Goal: Task Accomplishment & Management: Manage account settings

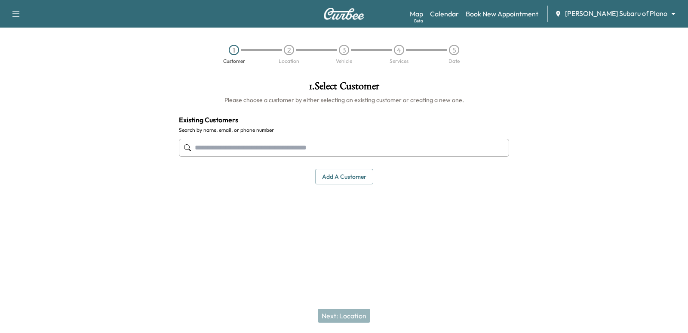
click at [639, 16] on body "Support Log Out Map Beta Calendar Book New Appointment [PERSON_NAME] Subaru of …" at bounding box center [344, 166] width 688 height 333
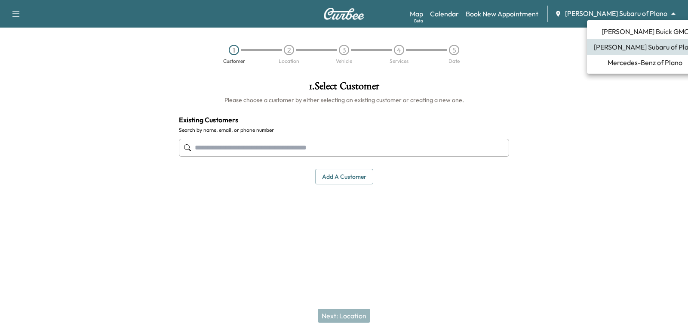
click at [620, 35] on span "[PERSON_NAME] Buick GMC" at bounding box center [645, 31] width 87 height 10
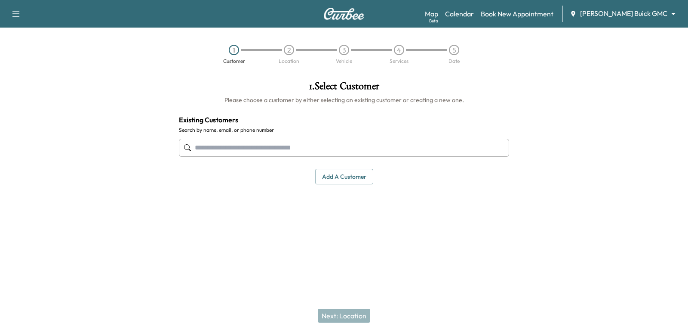
click at [452, 142] on input "text" at bounding box center [344, 148] width 330 height 18
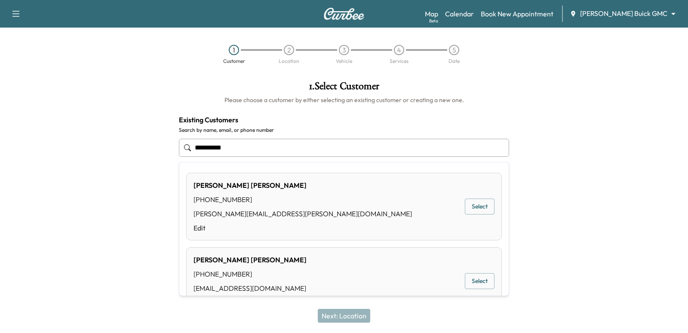
click at [473, 207] on button "Select" at bounding box center [480, 206] width 30 height 16
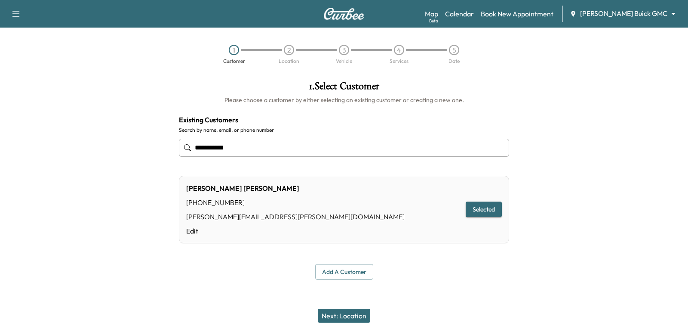
type input "**********"
click at [314, 310] on div "Next: Location" at bounding box center [344, 315] width 688 height 34
click at [322, 311] on button "Next: Location" at bounding box center [344, 315] width 52 height 14
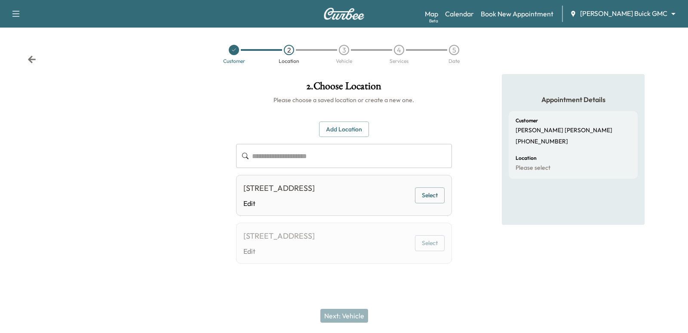
click at [436, 203] on button "Select" at bounding box center [430, 195] width 30 height 16
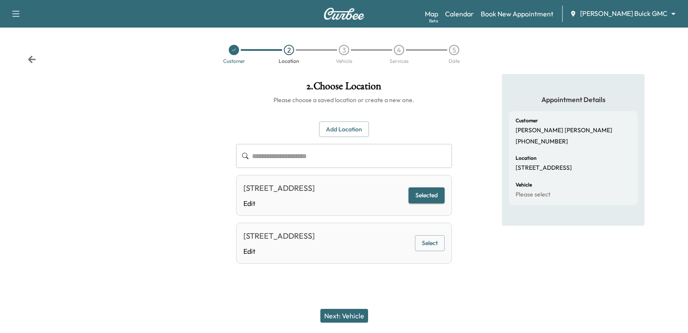
click at [352, 317] on button "Next: Vehicle" at bounding box center [345, 315] width 48 height 14
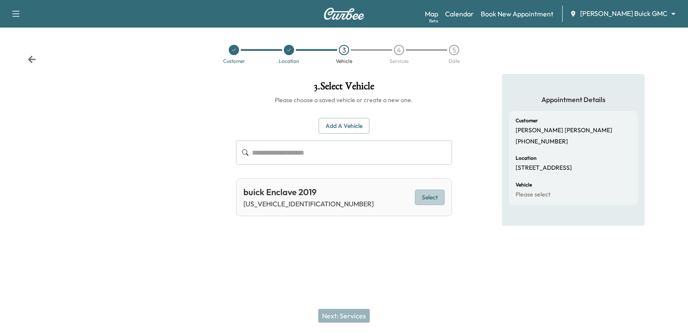
click at [435, 194] on button "Select" at bounding box center [430, 197] width 30 height 16
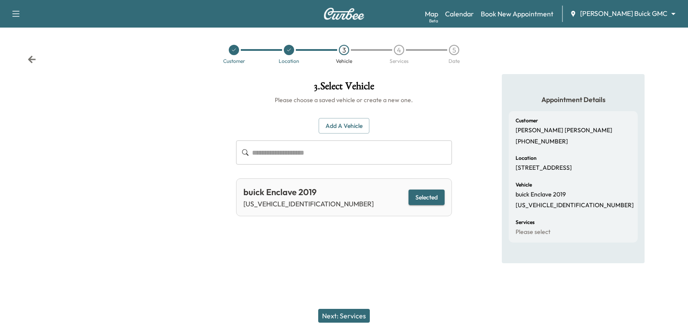
click at [342, 317] on button "Next: Services" at bounding box center [344, 315] width 52 height 14
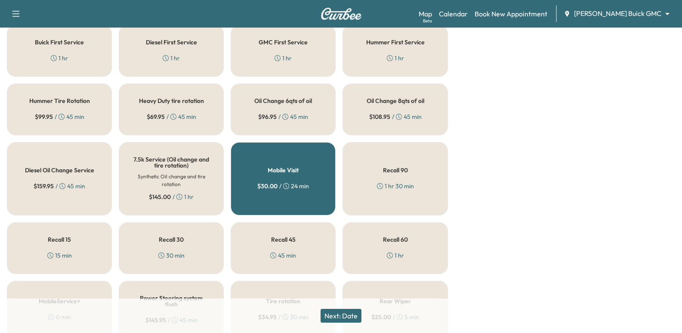
scroll to position [259, 0]
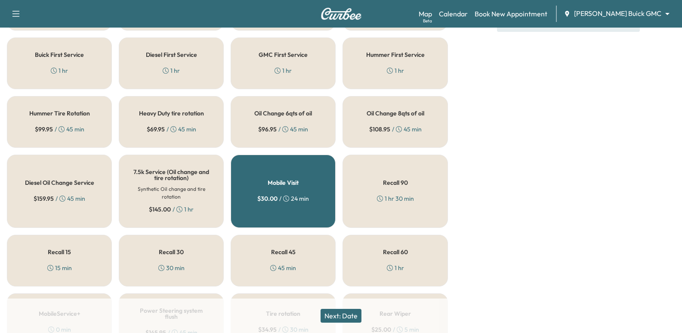
click at [361, 121] on div "Oil Change 8qts of oil $ 108.95 / 45 min" at bounding box center [394, 122] width 105 height 52
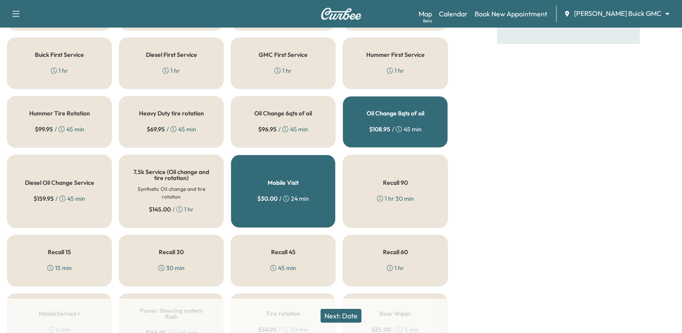
click at [286, 129] on icon at bounding box center [286, 128] width 2 height 3
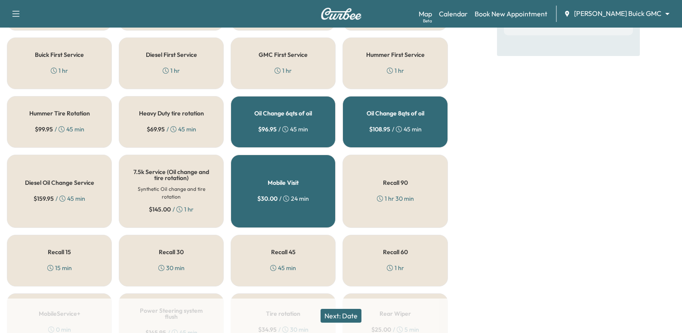
click at [343, 120] on div "Oil Change 8qts of oil $ 108.95 / 45 min" at bounding box center [394, 122] width 105 height 52
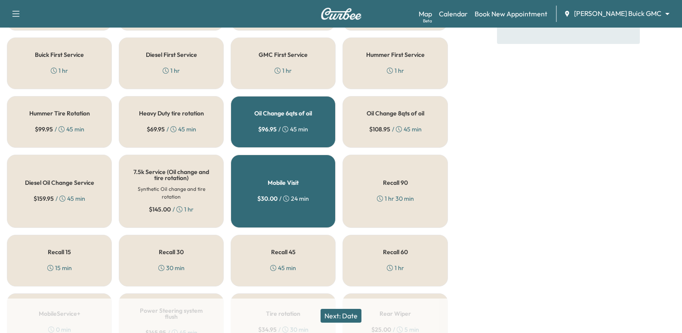
click at [354, 315] on button "Next: Date" at bounding box center [341, 315] width 41 height 14
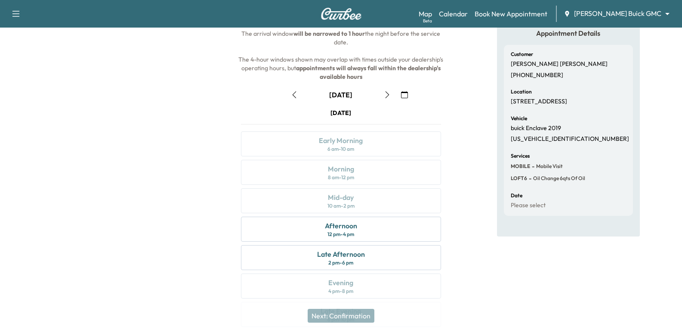
scroll to position [86, 0]
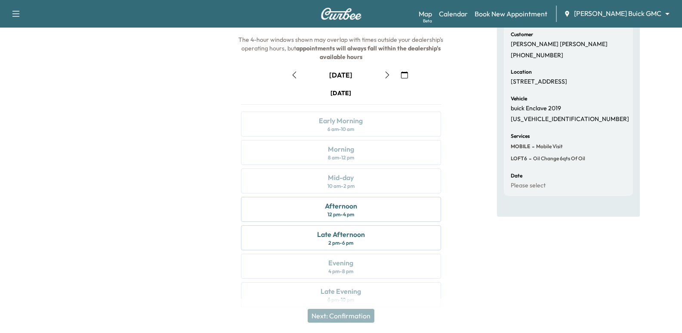
click at [385, 77] on icon "button" at bounding box center [387, 74] width 7 height 7
click at [297, 70] on button "button" at bounding box center [294, 75] width 15 height 14
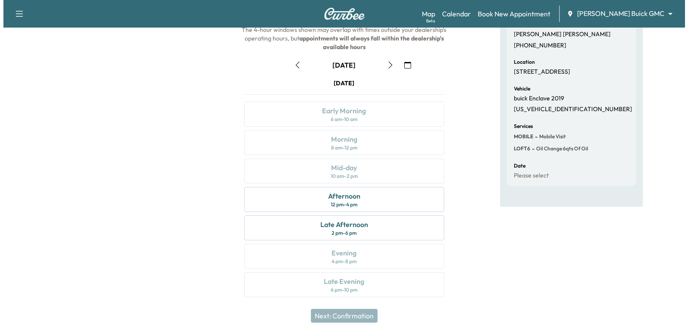
scroll to position [98, 0]
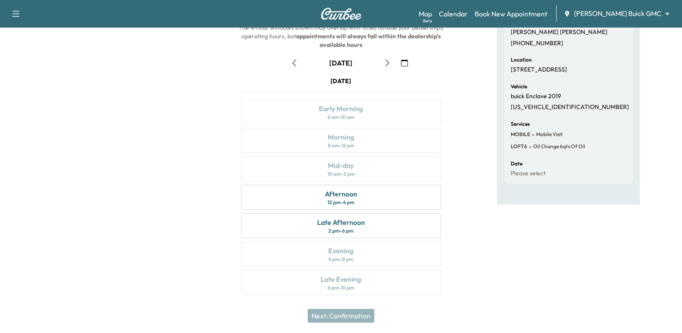
click at [639, 16] on body "Support Log Out Map Beta Calendar Book New Appointment [PERSON_NAME] Buick GMC …" at bounding box center [341, 68] width 682 height 333
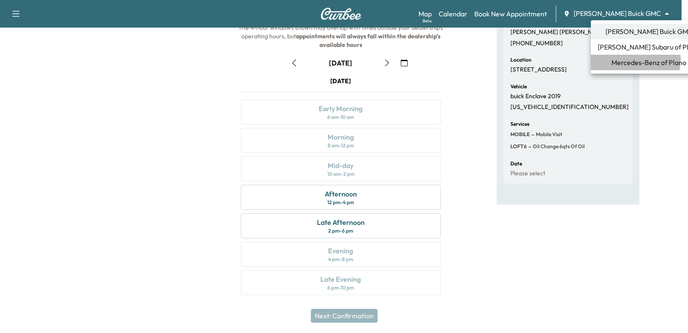
click at [628, 60] on span "Mercedes-Benz of Plano" at bounding box center [649, 62] width 75 height 10
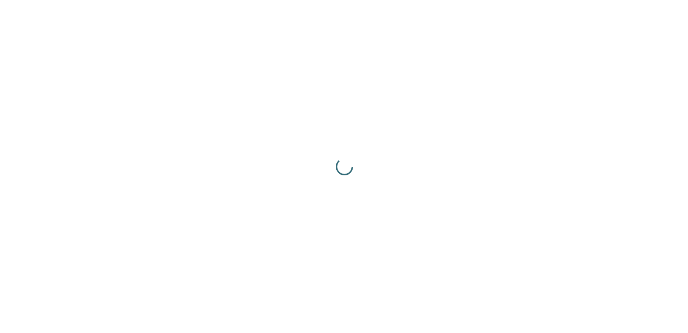
scroll to position [0, 0]
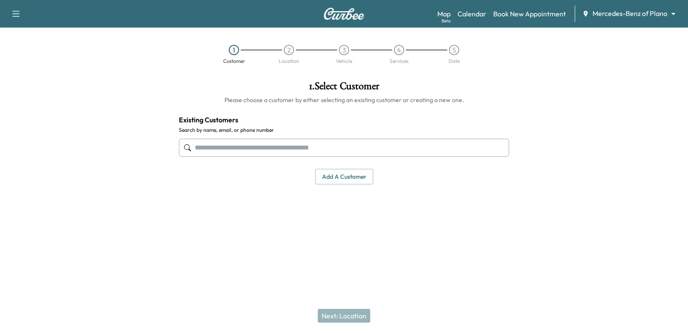
click at [310, 154] on input "text" at bounding box center [344, 148] width 330 height 18
paste input "**********"
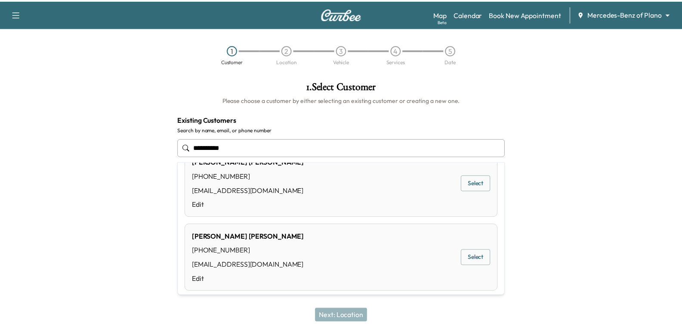
scroll to position [43, 0]
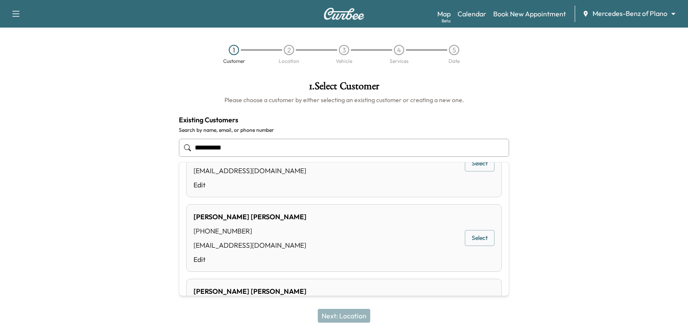
click at [481, 232] on button "Select" at bounding box center [480, 238] width 30 height 16
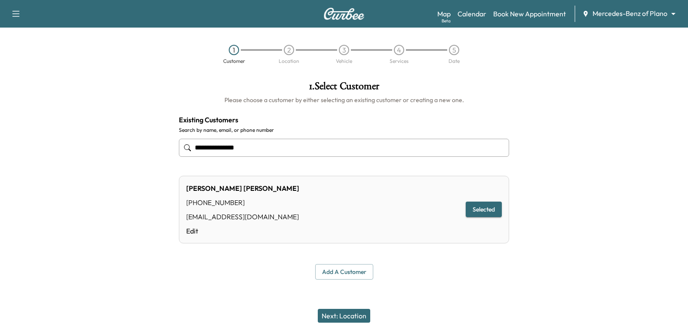
type input "**********"
click at [351, 314] on button "Next: Location" at bounding box center [344, 315] width 52 height 14
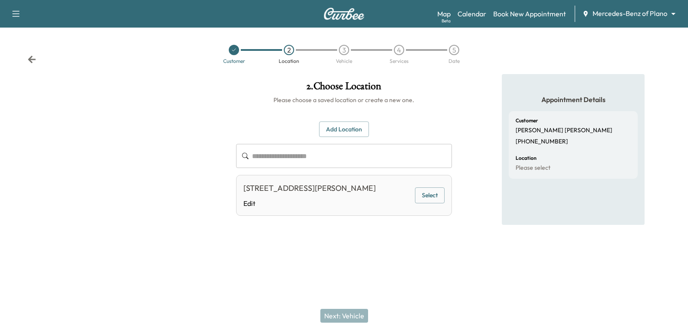
click at [428, 197] on button "Select" at bounding box center [430, 195] width 30 height 16
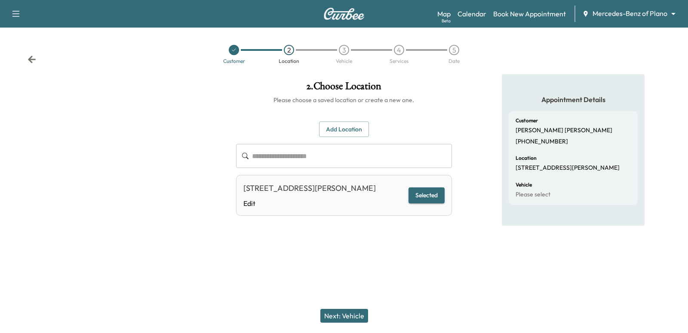
click at [351, 311] on button "Next: Vehicle" at bounding box center [345, 315] width 48 height 14
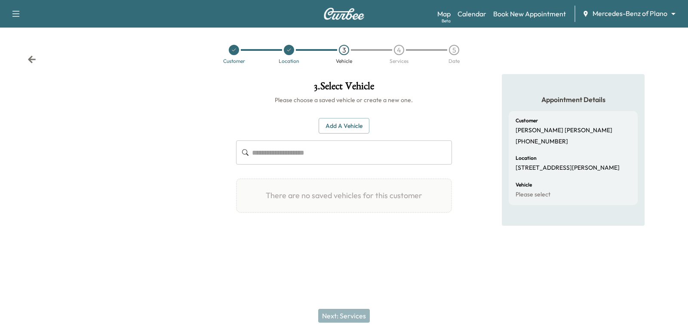
click at [356, 125] on button "Add a Vehicle" at bounding box center [344, 126] width 51 height 16
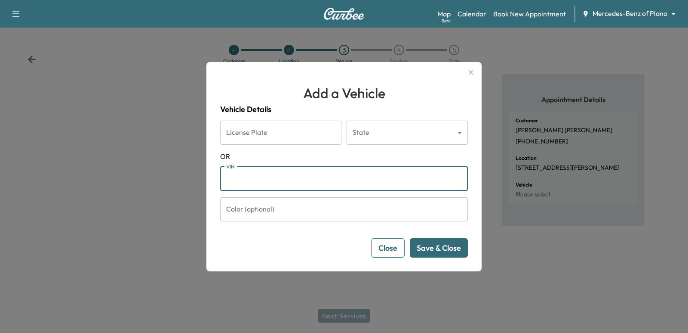
click at [324, 171] on input "VIN" at bounding box center [344, 178] width 248 height 24
paste input "**********"
type input "**********"
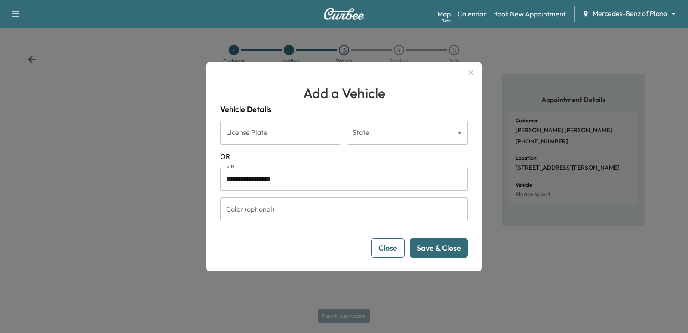
click at [454, 256] on button "Save & Close" at bounding box center [439, 247] width 58 height 19
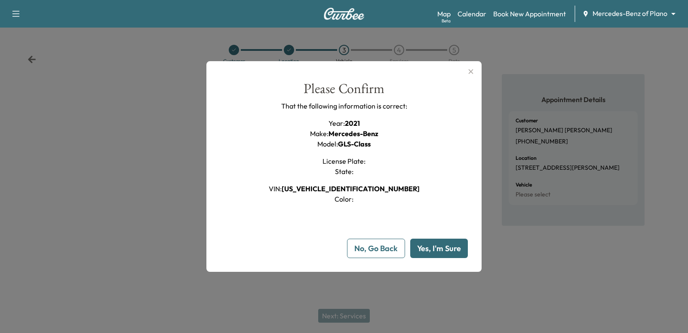
click at [445, 254] on button "Yes, I'm Sure" at bounding box center [439, 247] width 58 height 19
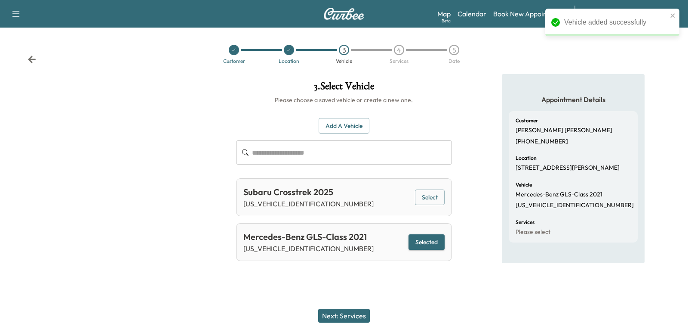
click at [348, 309] on button "Next: Services" at bounding box center [344, 315] width 52 height 14
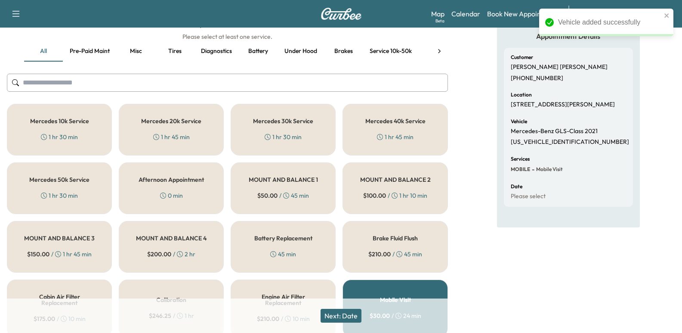
scroll to position [129, 0]
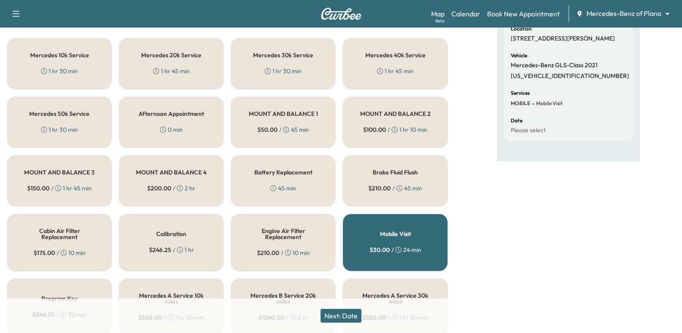
click at [363, 66] on div "Mercedes 40k Service 1 hr 45 min" at bounding box center [394, 64] width 105 height 52
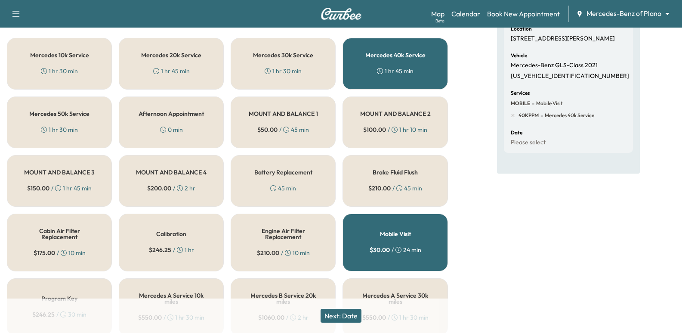
click at [347, 315] on button "Next: Date" at bounding box center [341, 315] width 41 height 14
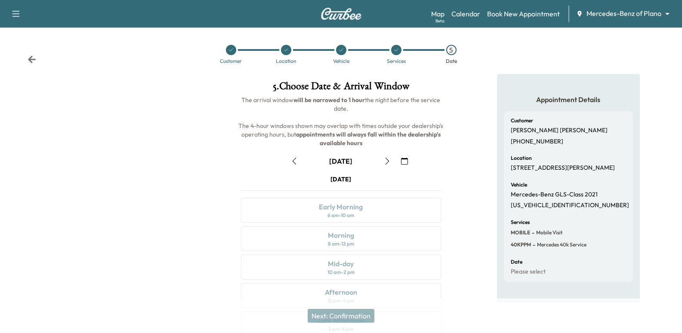
drag, startPoint x: 40, startPoint y: 57, endPoint x: 29, endPoint y: 57, distance: 10.8
click at [37, 57] on div "Customer Location Vehicle Services 5 Date" at bounding box center [341, 54] width 682 height 40
click at [29, 57] on icon at bounding box center [32, 59] width 9 height 9
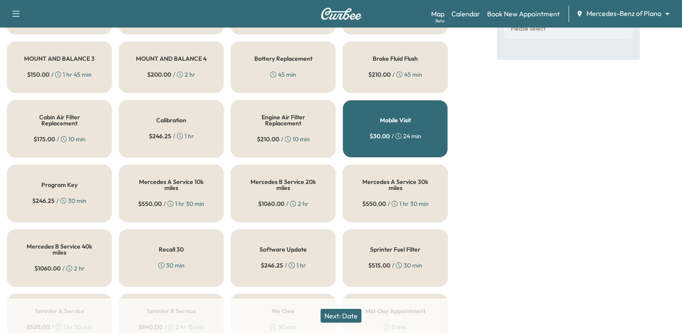
scroll to position [258, 0]
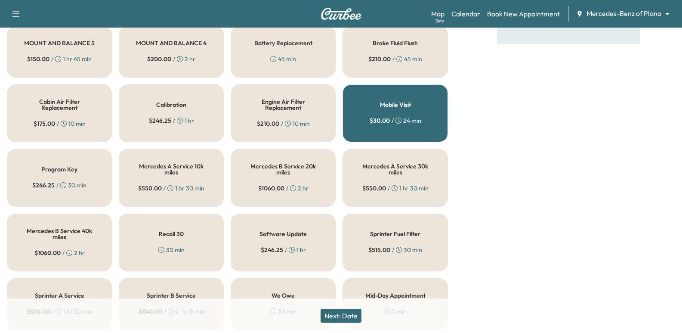
click at [82, 244] on div "Mercedes B Service 40k miles $ 1060.00 / 2 hr" at bounding box center [59, 242] width 105 height 58
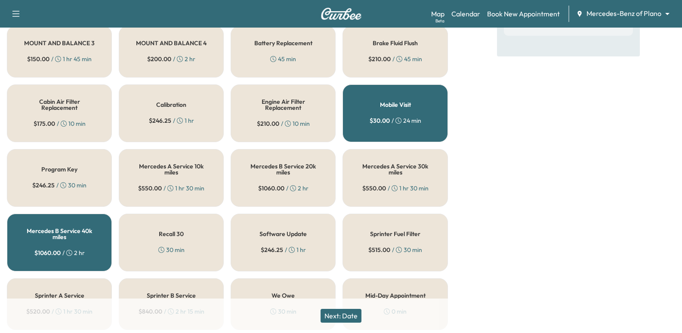
scroll to position [86, 0]
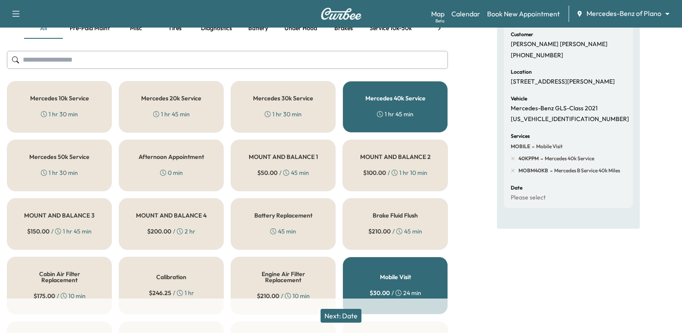
click at [399, 99] on h5 "Mercedes 40k Service" at bounding box center [395, 98] width 60 height 6
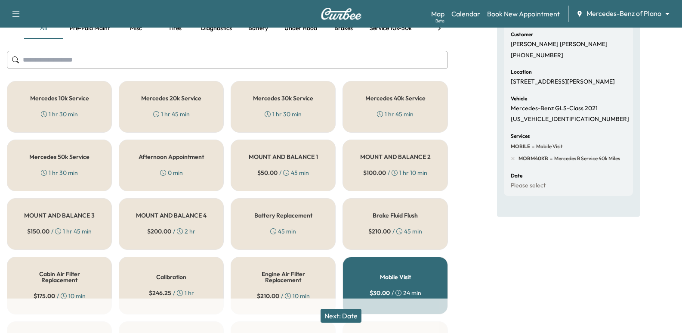
click at [349, 317] on button "Next: Date" at bounding box center [341, 315] width 41 height 14
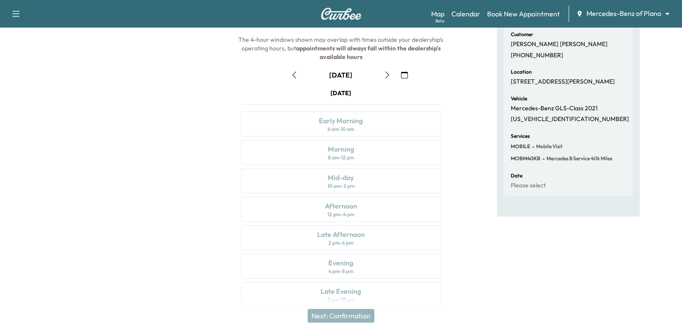
click at [384, 77] on icon "button" at bounding box center [387, 74] width 7 height 7
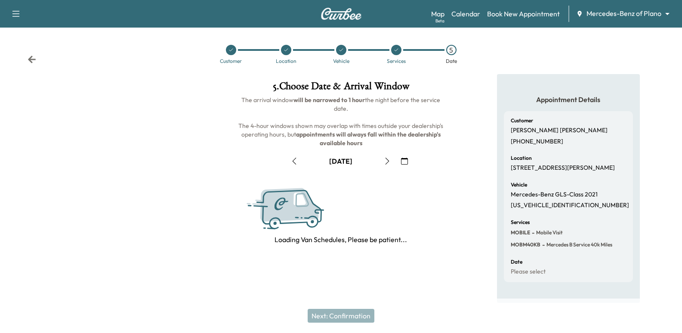
scroll to position [0, 0]
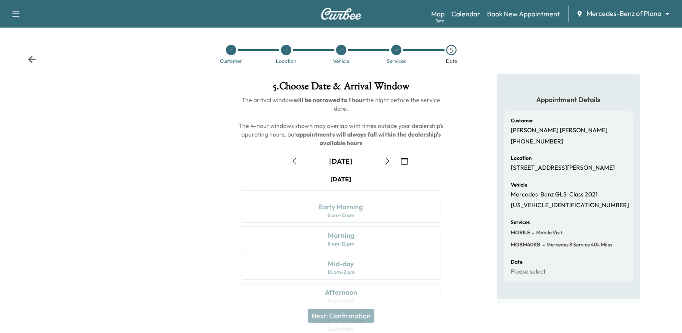
drag, startPoint x: 388, startPoint y: 170, endPoint x: 385, endPoint y: 163, distance: 8.5
click at [387, 170] on div "September [DATE] S M T W T F S 31 1 2 3 4 5 6 7 8 9 10 11 12 13 14 15 16 17 18 …" at bounding box center [340, 271] width 213 height 249
click at [385, 163] on icon "button" at bounding box center [387, 160] width 7 height 7
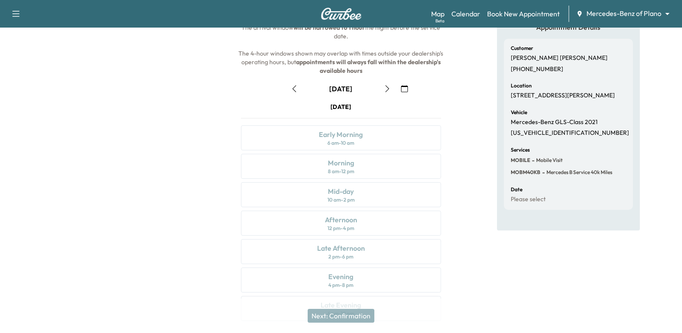
scroll to position [86, 0]
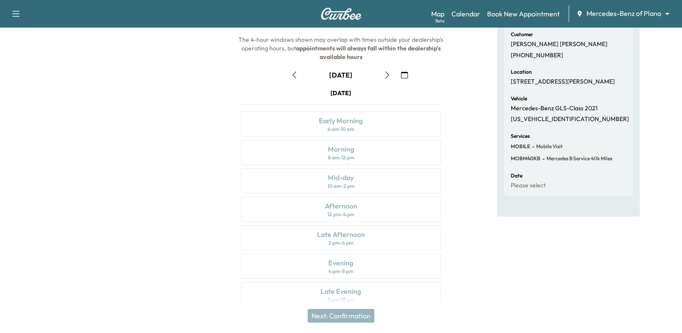
click at [383, 77] on button "button" at bounding box center [387, 75] width 15 height 14
click at [377, 200] on div "Afternoon 12 pm - 4 pm" at bounding box center [341, 209] width 200 height 25
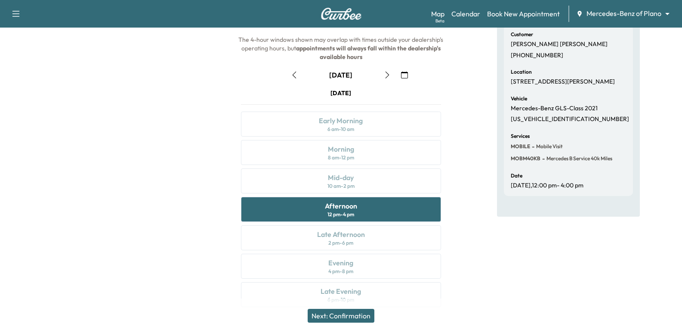
click at [388, 81] on button "button" at bounding box center [387, 75] width 15 height 14
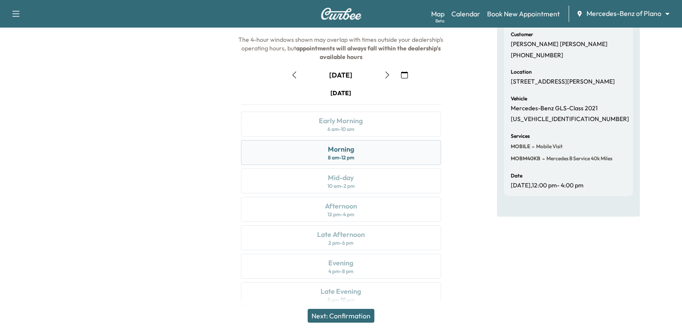
click at [358, 153] on div "Morning 8 am - 12 pm" at bounding box center [341, 152] width 200 height 25
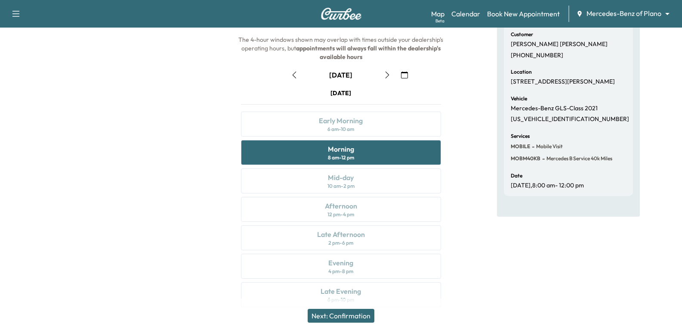
click at [296, 75] on icon "button" at bounding box center [294, 74] width 7 height 7
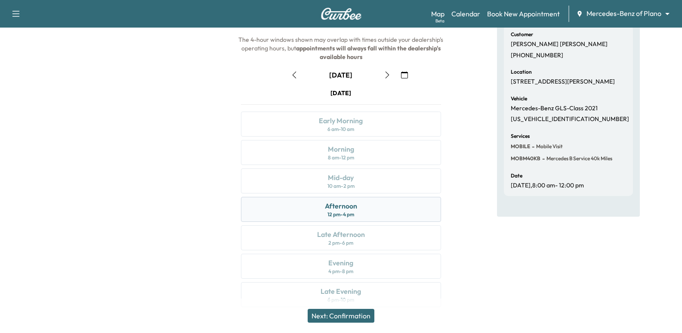
click at [364, 207] on div "Afternoon 12 pm - 4 pm" at bounding box center [341, 209] width 200 height 25
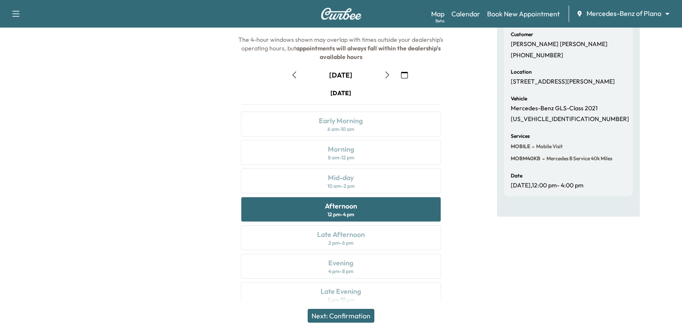
scroll to position [0, 0]
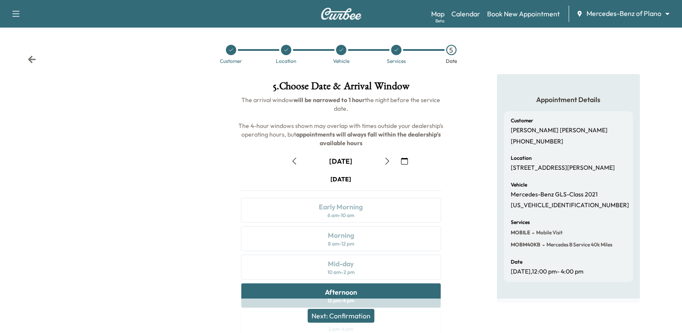
click at [33, 62] on icon at bounding box center [32, 59] width 9 height 9
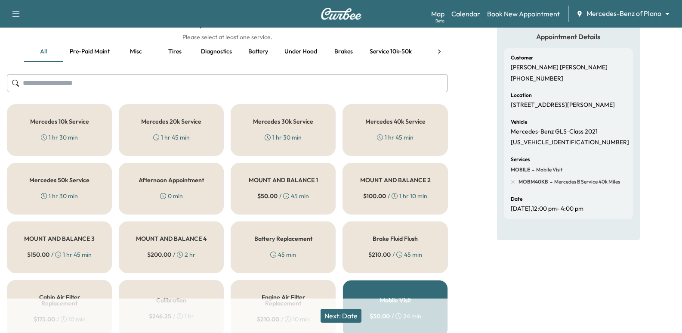
scroll to position [43, 0]
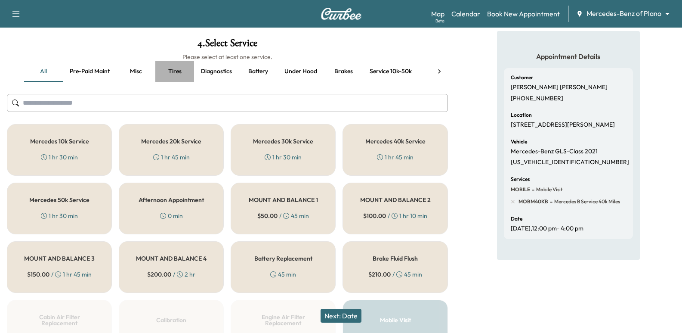
click at [186, 70] on button "Tires" at bounding box center [174, 71] width 39 height 21
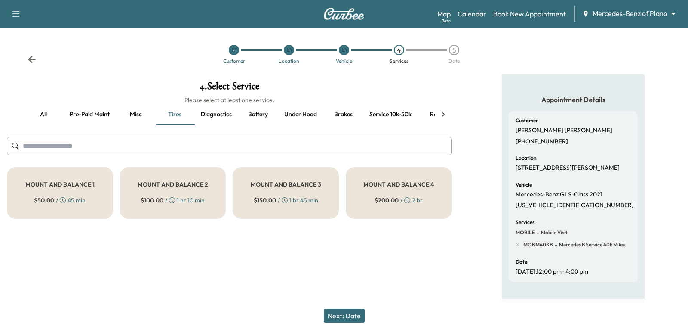
click at [250, 145] on input "text" at bounding box center [229, 146] width 445 height 18
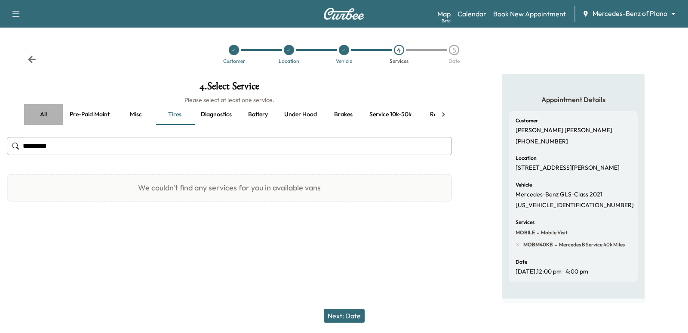
click at [38, 118] on button "all" at bounding box center [43, 114] width 39 height 21
click at [66, 144] on input "*********" at bounding box center [229, 146] width 445 height 18
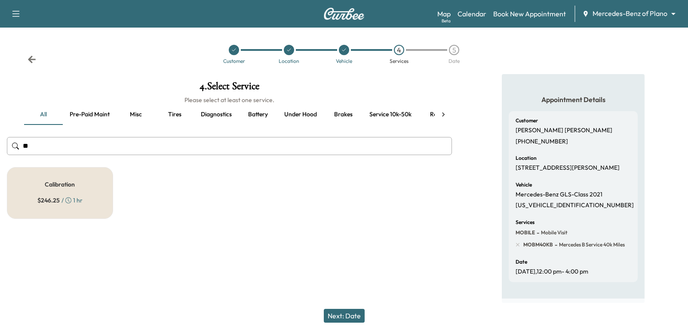
type input "*"
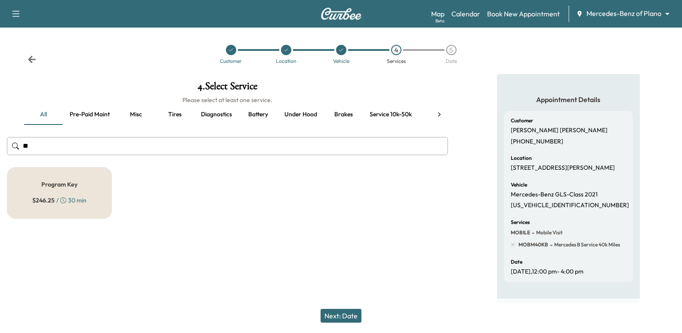
type input "*"
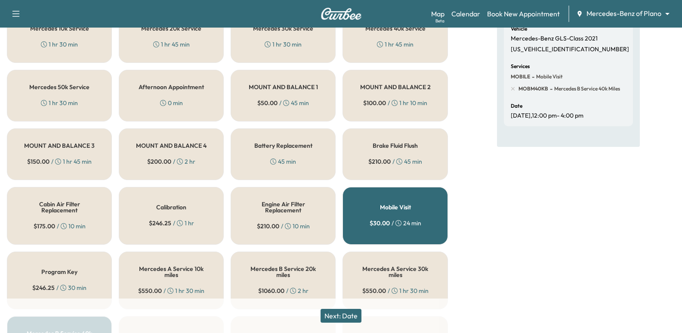
scroll to position [47, 0]
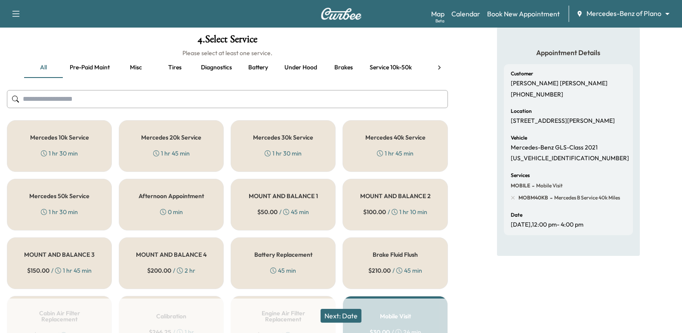
click at [136, 67] on button "Misc" at bounding box center [136, 67] width 39 height 21
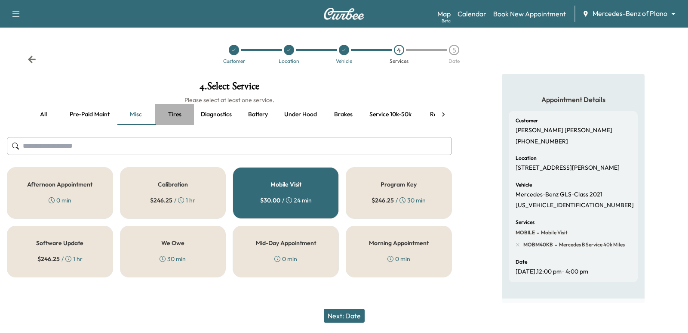
click at [176, 109] on button "Tires" at bounding box center [174, 114] width 39 height 21
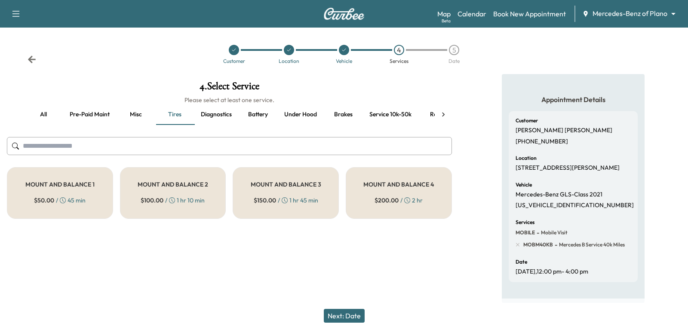
click at [211, 112] on button "Diagnostics" at bounding box center [216, 114] width 45 height 21
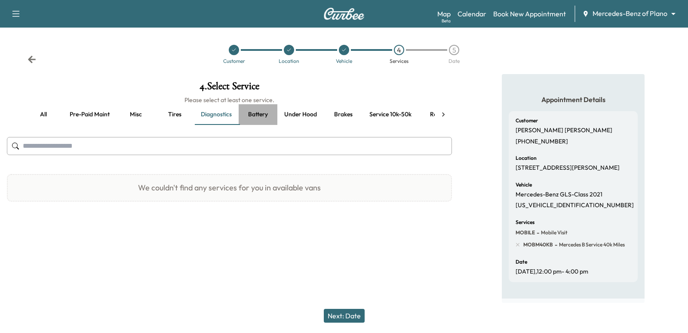
drag, startPoint x: 254, startPoint y: 114, endPoint x: 269, endPoint y: 122, distance: 16.6
click at [256, 116] on button "Battery" at bounding box center [258, 114] width 39 height 21
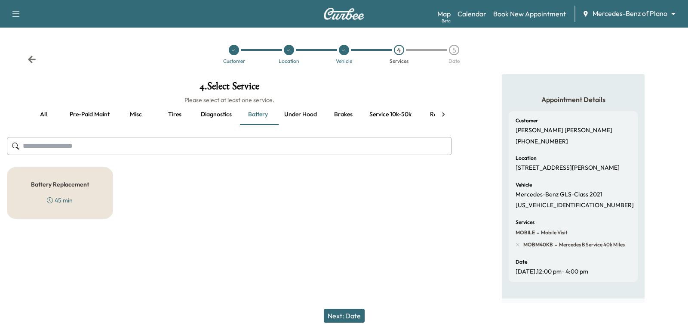
click at [298, 118] on button "Under hood" at bounding box center [300, 114] width 46 height 21
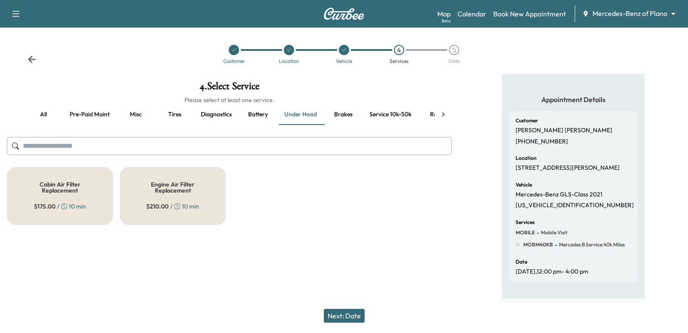
click at [361, 124] on button "Brakes" at bounding box center [343, 114] width 39 height 21
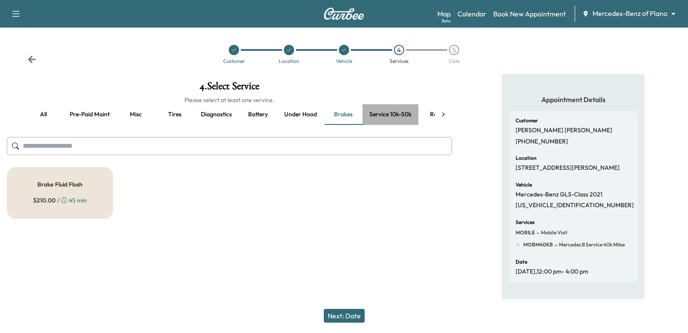
click at [397, 119] on button "Service 10k-50k" at bounding box center [391, 114] width 56 height 21
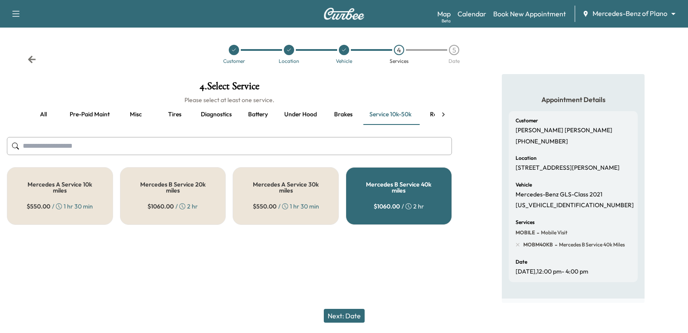
click at [438, 113] on div at bounding box center [443, 114] width 17 height 21
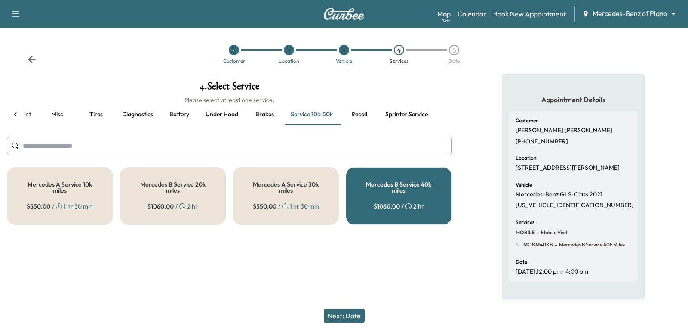
click at [371, 118] on button "Recall" at bounding box center [359, 114] width 39 height 21
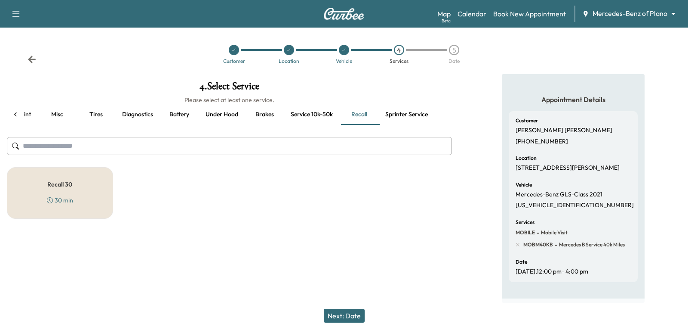
click at [400, 118] on button "Sprinter service" at bounding box center [407, 114] width 56 height 21
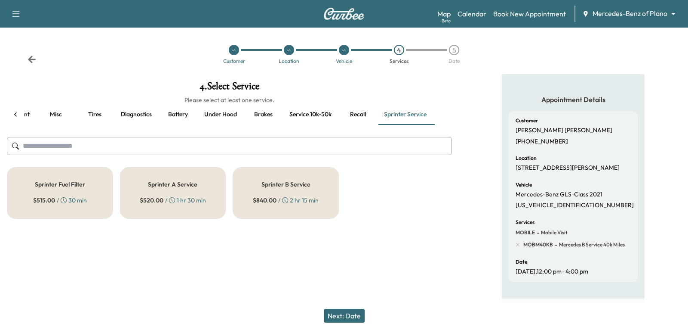
click at [35, 117] on button "Pre-paid maint" at bounding box center [10, 114] width 54 height 21
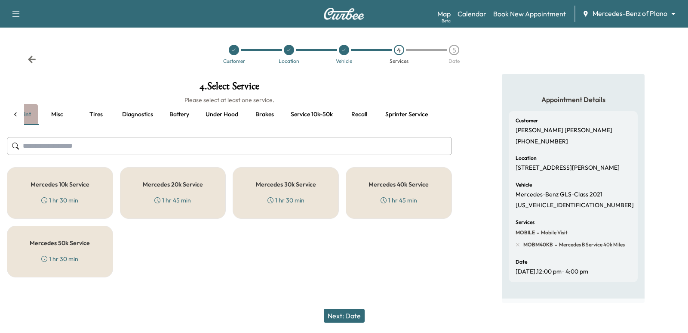
click at [28, 113] on button "Pre-paid maint" at bounding box center [11, 114] width 54 height 21
click at [17, 111] on icon at bounding box center [15, 114] width 9 height 9
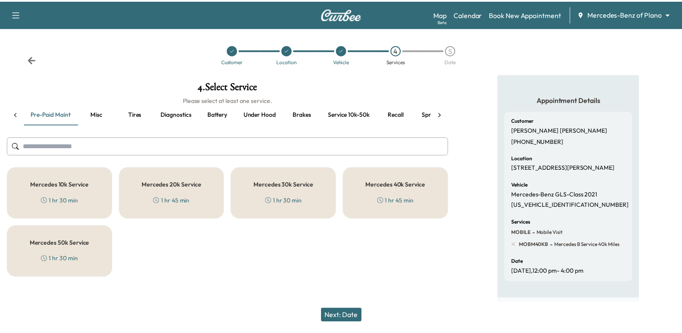
scroll to position [0, 0]
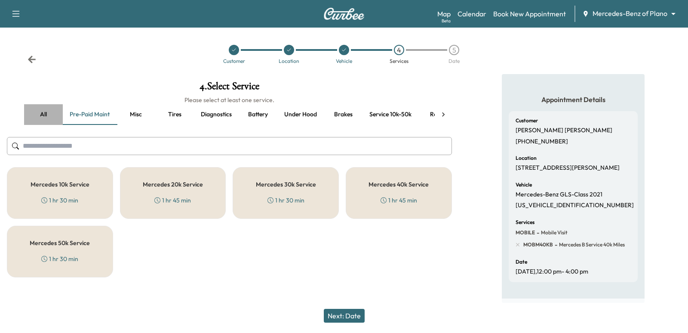
click at [50, 115] on button "all" at bounding box center [43, 114] width 39 height 21
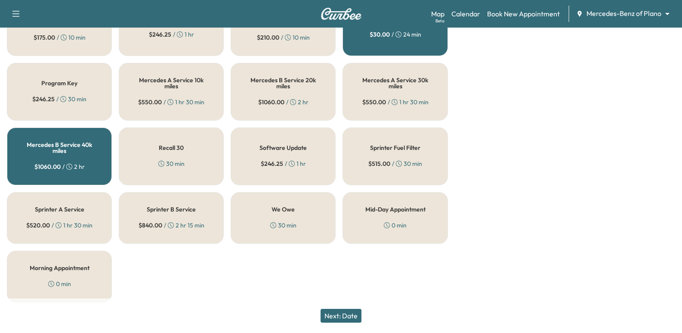
scroll to position [348, 0]
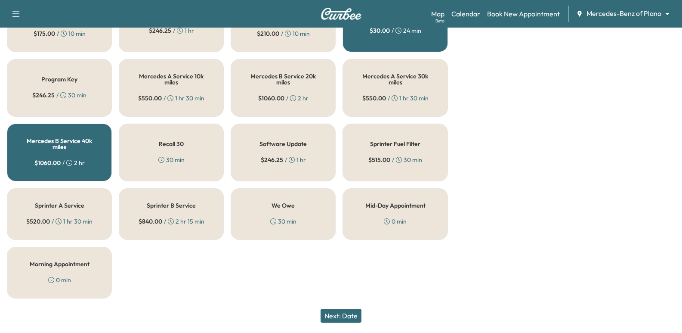
click at [333, 313] on button "Next: Date" at bounding box center [341, 315] width 41 height 14
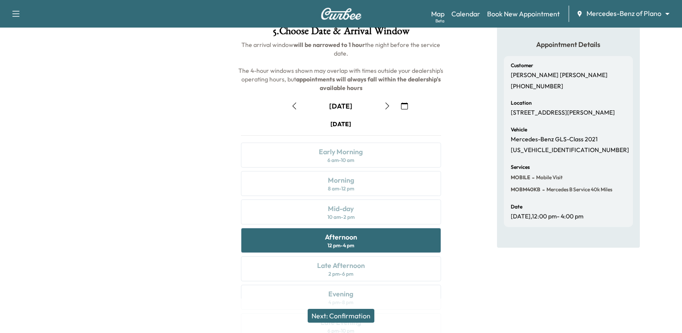
scroll to position [98, 0]
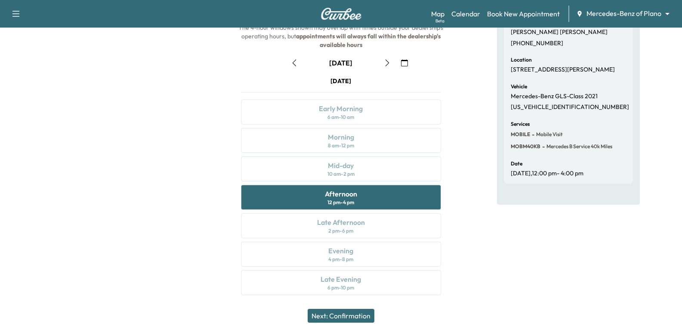
click at [348, 318] on button "Next: Confirmation" at bounding box center [341, 315] width 67 height 14
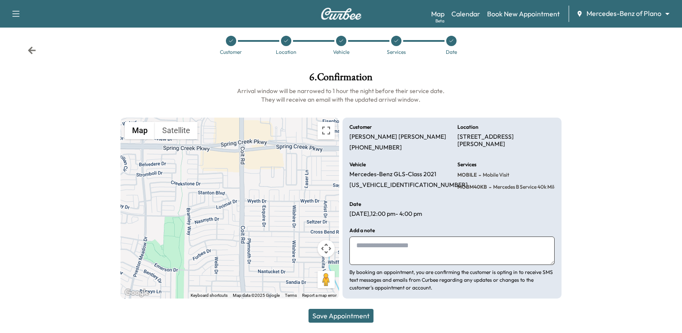
click at [452, 261] on textarea at bounding box center [451, 250] width 205 height 28
click at [36, 54] on div "Customer Location Vehicle Services Date" at bounding box center [341, 45] width 682 height 40
click at [33, 53] on icon at bounding box center [32, 50] width 9 height 9
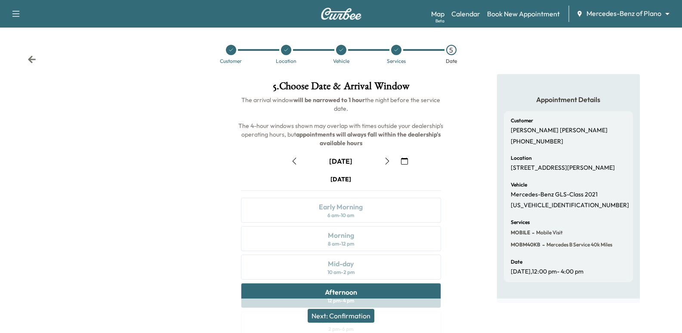
click at [31, 59] on icon at bounding box center [32, 59] width 9 height 9
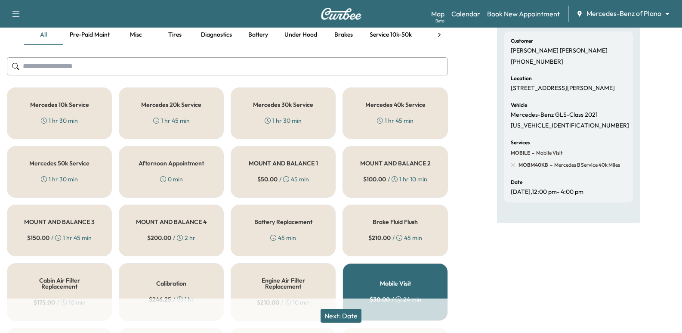
scroll to position [4, 0]
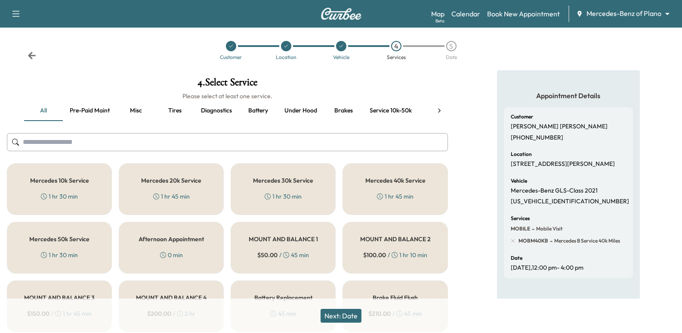
click at [137, 109] on button "Misc" at bounding box center [136, 110] width 39 height 21
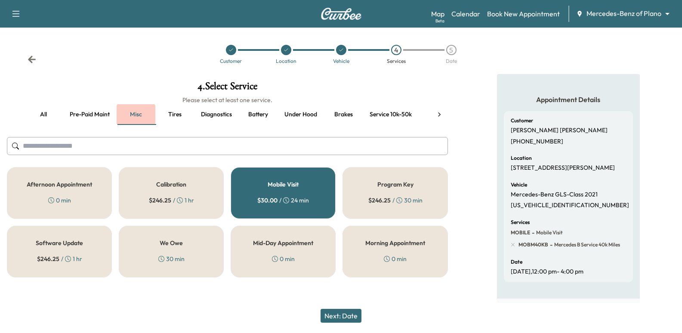
scroll to position [0, 0]
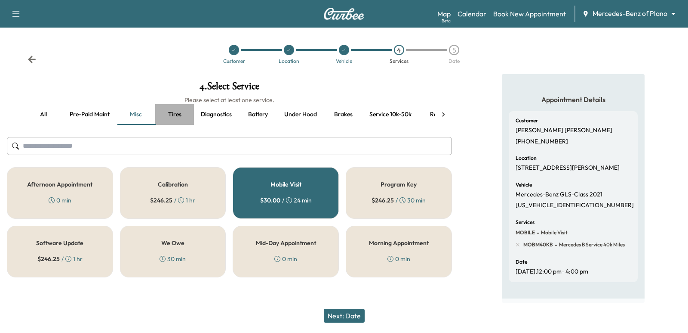
click at [177, 114] on button "Tires" at bounding box center [174, 114] width 39 height 21
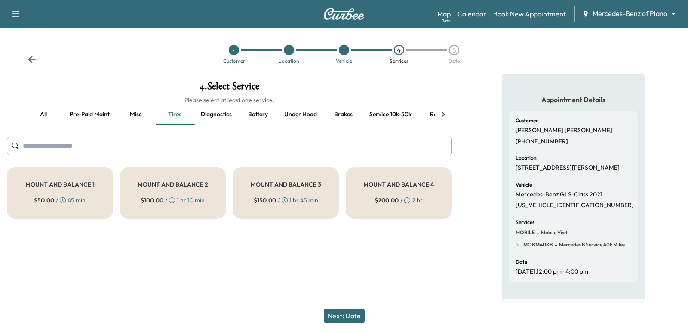
click at [51, 111] on button "all" at bounding box center [43, 114] width 39 height 21
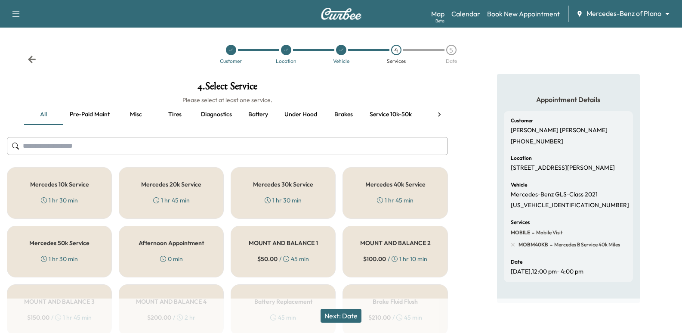
click at [549, 205] on p "[US_VEHICLE_IDENTIFICATION_NUMBER]" at bounding box center [570, 205] width 118 height 8
copy p "[US_VEHICLE_IDENTIFICATION_NUMBER]"
click at [355, 320] on button "Next: Date" at bounding box center [341, 315] width 41 height 14
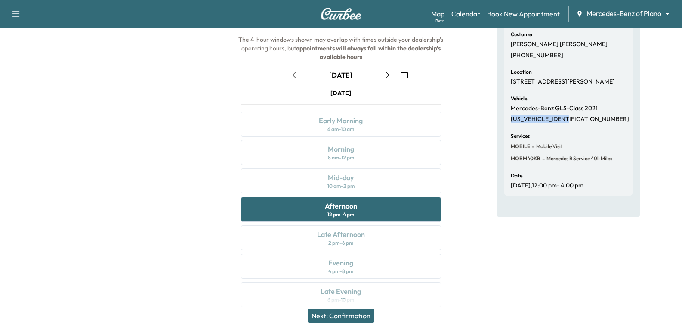
click at [360, 312] on button "Next: Confirmation" at bounding box center [341, 315] width 67 height 14
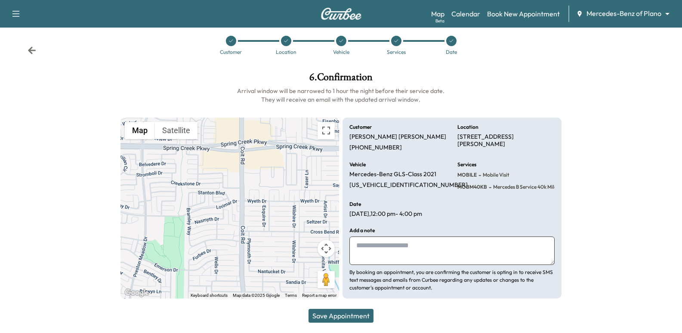
click at [398, 244] on textarea at bounding box center [451, 250] width 205 height 28
type textarea "**********"
click at [339, 321] on button "Save Appointment" at bounding box center [340, 315] width 65 height 14
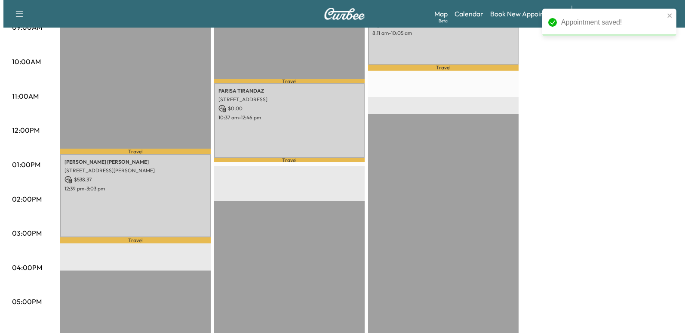
scroll to position [301, 0]
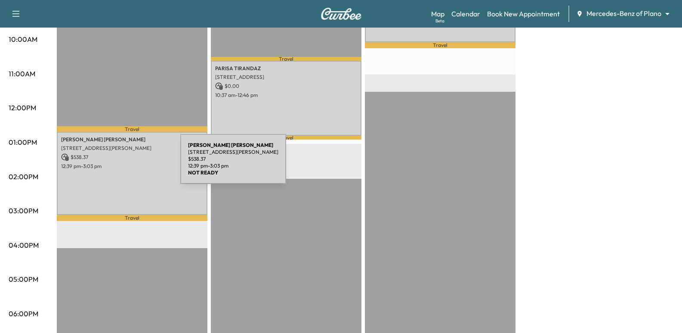
click at [116, 164] on p "12:39 pm - 3:03 pm" at bounding box center [132, 166] width 142 height 7
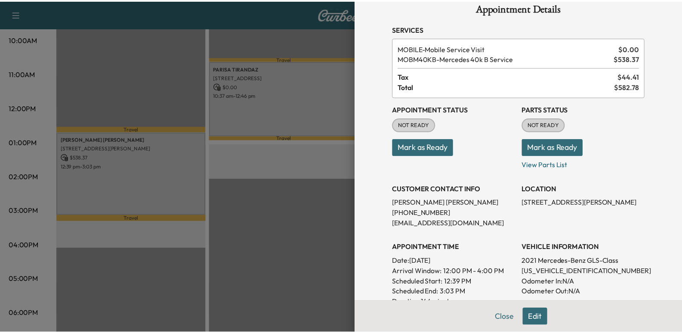
scroll to position [0, 0]
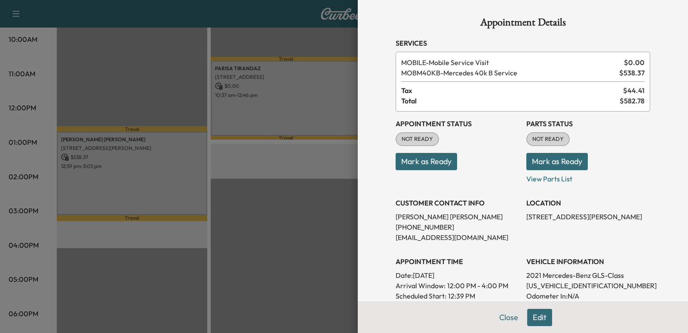
click at [263, 204] on div at bounding box center [344, 166] width 688 height 333
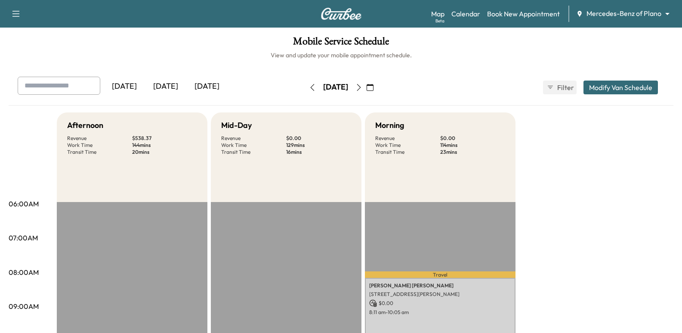
click at [554, 7] on div "Map Beta Calendar Book New Appointment Mercedes-Benz of Plano ******** ​" at bounding box center [553, 14] width 244 height 16
click at [546, 16] on link "Book New Appointment" at bounding box center [523, 14] width 73 height 10
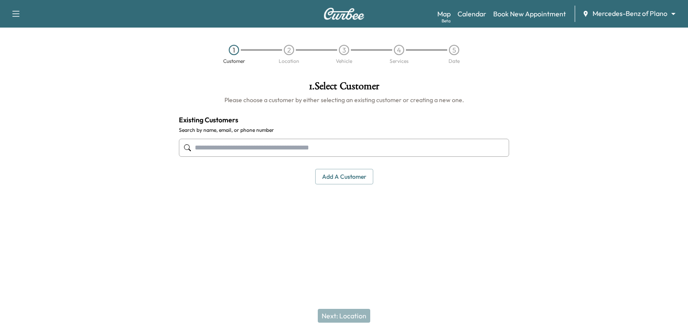
drag, startPoint x: 448, startPoint y: 138, endPoint x: 453, endPoint y: 145, distance: 8.6
click at [448, 139] on div at bounding box center [344, 147] width 330 height 28
click at [460, 150] on input "text" at bounding box center [344, 148] width 330 height 18
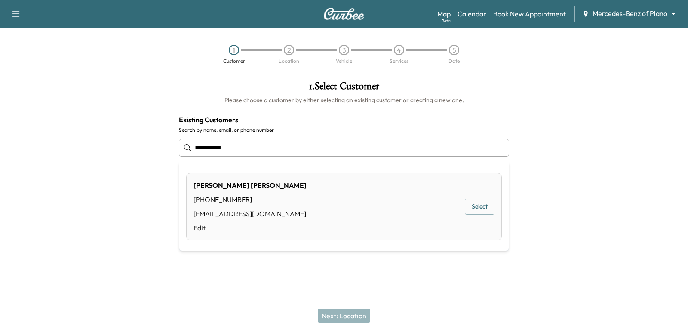
click at [461, 206] on div "[PERSON_NAME] [PHONE_NUMBER] [EMAIL_ADDRESS][DOMAIN_NAME] Edit Select" at bounding box center [344, 207] width 316 height 68
type input "**********"
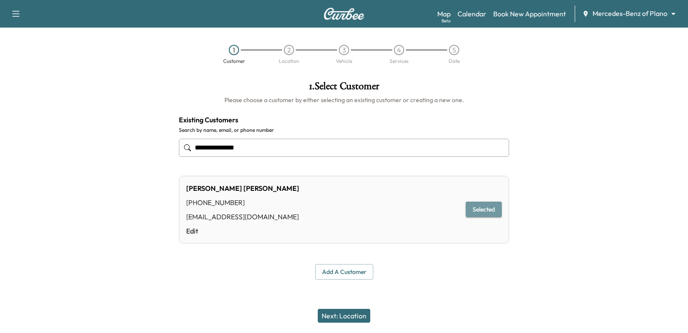
click at [477, 207] on button "Selected" at bounding box center [484, 209] width 36 height 16
click at [347, 310] on button "Next: Location" at bounding box center [344, 315] width 52 height 14
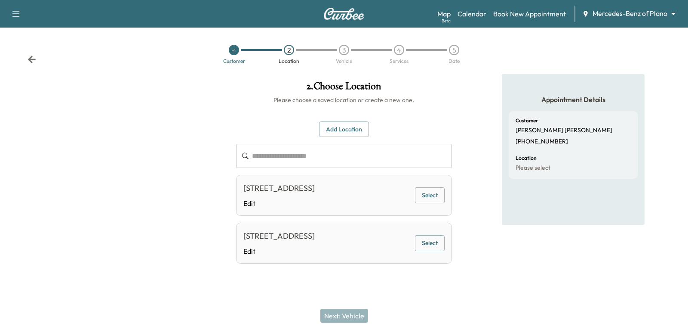
click at [298, 154] on input "text" at bounding box center [352, 156] width 200 height 24
click at [31, 57] on icon at bounding box center [32, 58] width 8 height 7
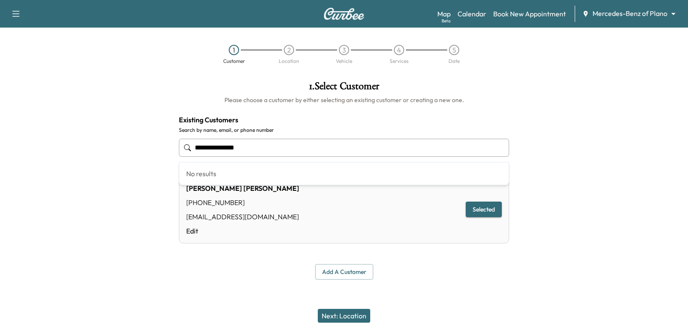
click at [307, 151] on input "**********" at bounding box center [344, 148] width 330 height 18
paste input "*"
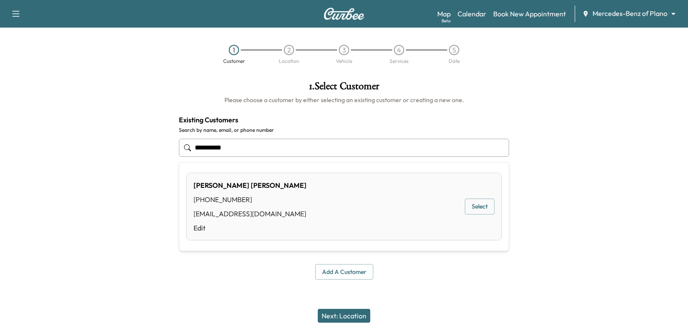
click at [478, 198] on div "[PERSON_NAME] [PHONE_NUMBER] [EMAIL_ADDRESS][DOMAIN_NAME] Edit Select" at bounding box center [344, 207] width 316 height 68
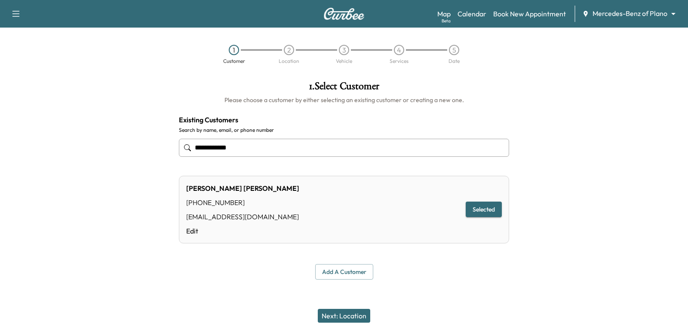
type input "**********"
click at [363, 313] on button "Next: Location" at bounding box center [344, 315] width 52 height 14
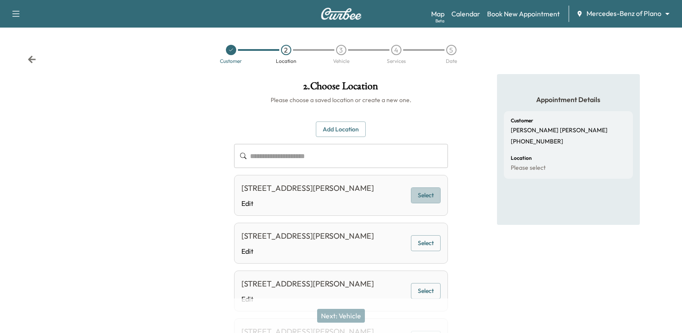
click at [435, 190] on button "Select" at bounding box center [426, 195] width 30 height 16
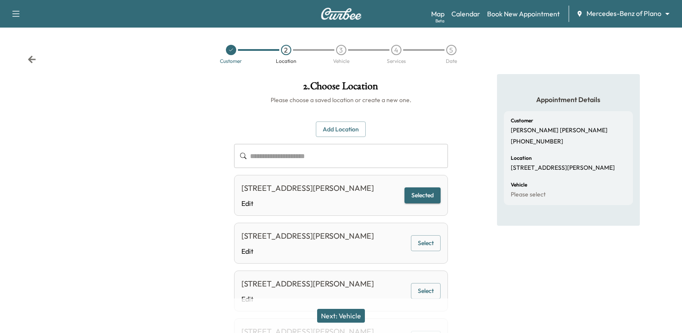
click at [327, 325] on div "Next: Vehicle" at bounding box center [341, 315] width 682 height 34
click at [336, 317] on button "Next: Vehicle" at bounding box center [341, 315] width 48 height 14
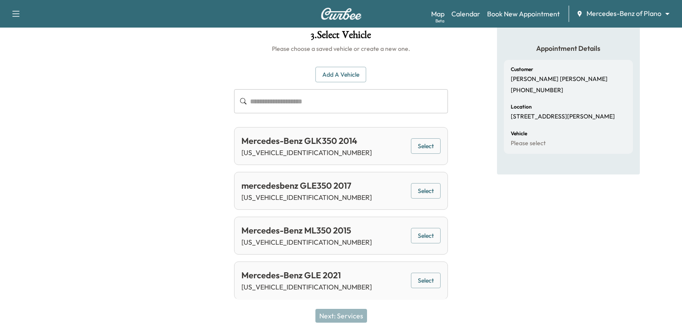
scroll to position [52, 0]
click at [429, 281] on button "Select" at bounding box center [426, 279] width 30 height 16
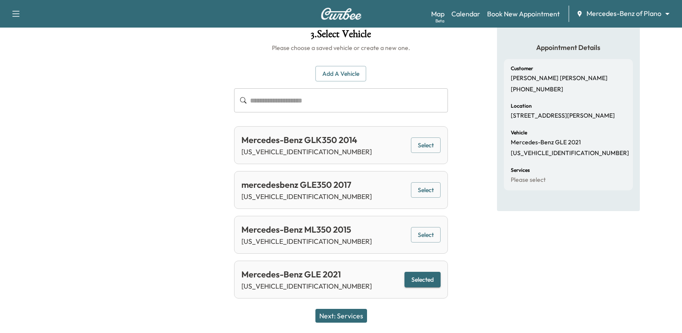
click at [337, 314] on button "Next: Services" at bounding box center [341, 315] width 52 height 14
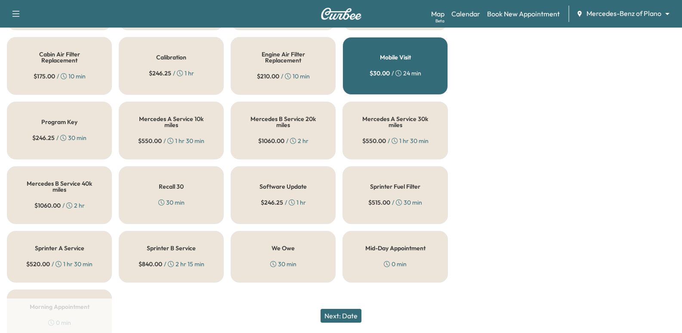
scroll to position [310, 0]
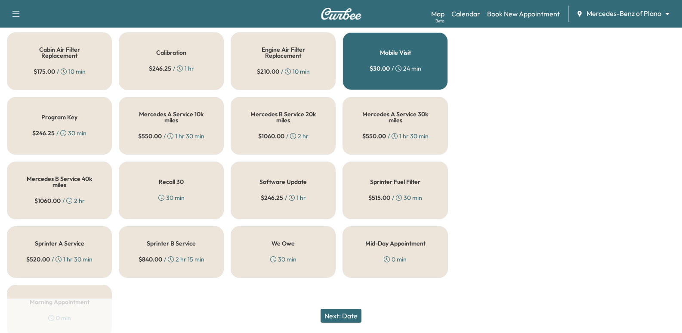
click at [80, 180] on h5 "Mercedes B Service 40k miles" at bounding box center [59, 182] width 77 height 12
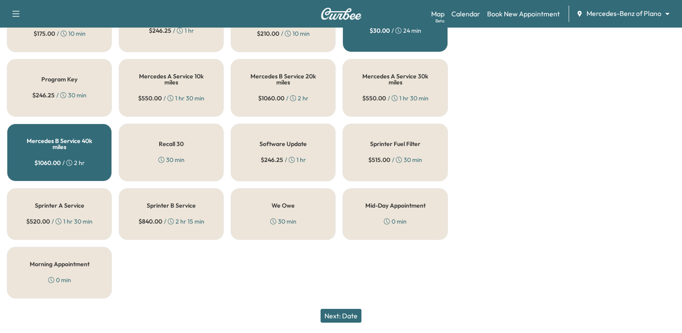
click at [352, 314] on button "Next: Date" at bounding box center [341, 315] width 41 height 14
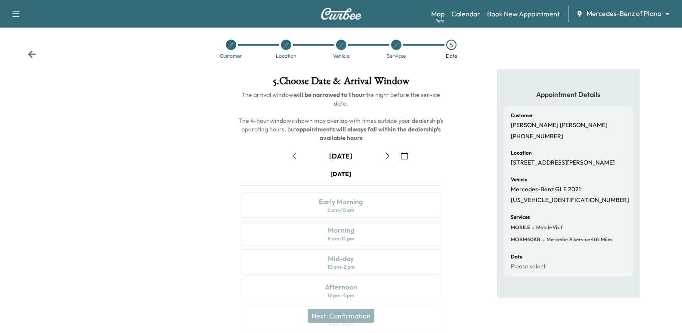
scroll to position [98, 0]
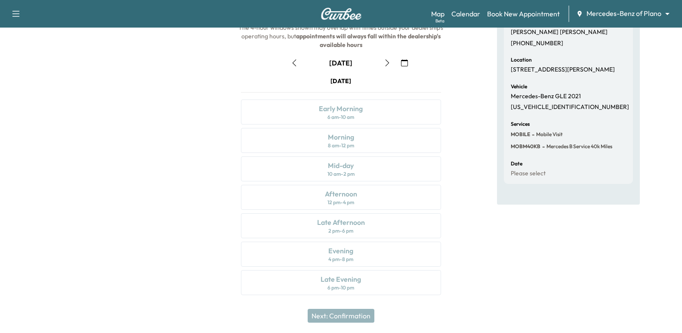
click at [385, 69] on button "button" at bounding box center [387, 63] width 15 height 14
click at [390, 62] on icon "button" at bounding box center [387, 62] width 7 height 7
click at [391, 65] on button "button" at bounding box center [387, 63] width 15 height 14
click at [637, 3] on div "Support Log Out Map Beta Calendar Book New Appointment Mercedes-Benz of Plano *…" at bounding box center [341, 14] width 682 height 28
click at [634, 9] on body "Support Log Out Map Beta Calendar Book New Appointment Mercedes-Benz of Plano *…" at bounding box center [341, 68] width 682 height 333
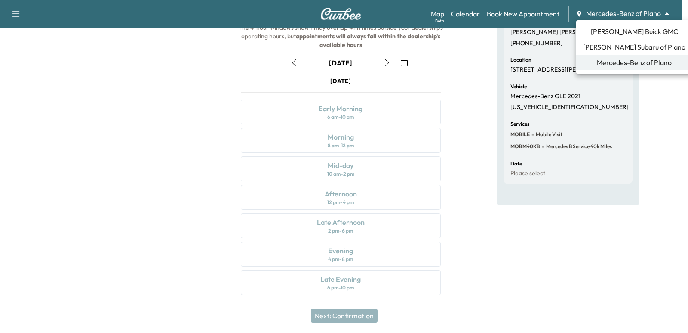
click at [622, 47] on span "[PERSON_NAME] Subaru of Plano" at bounding box center [634, 47] width 102 height 10
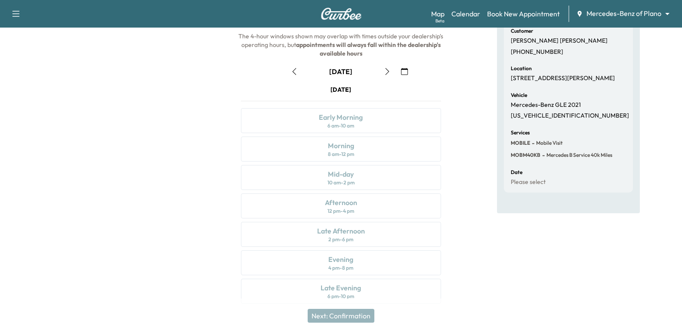
scroll to position [0, 0]
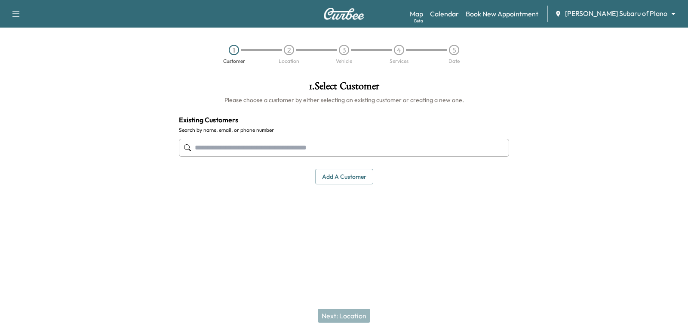
click at [532, 9] on link "Book New Appointment" at bounding box center [502, 14] width 73 height 10
click at [459, 13] on link "Calendar" at bounding box center [444, 14] width 29 height 10
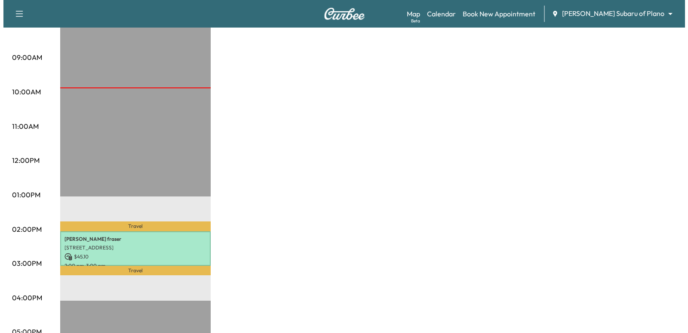
scroll to position [344, 0]
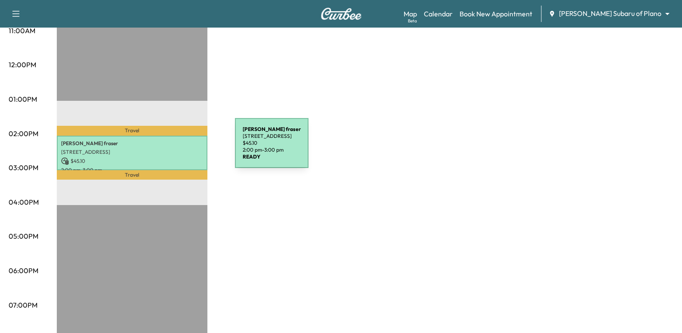
click at [170, 148] on p "[STREET_ADDRESS]" at bounding box center [132, 151] width 142 height 7
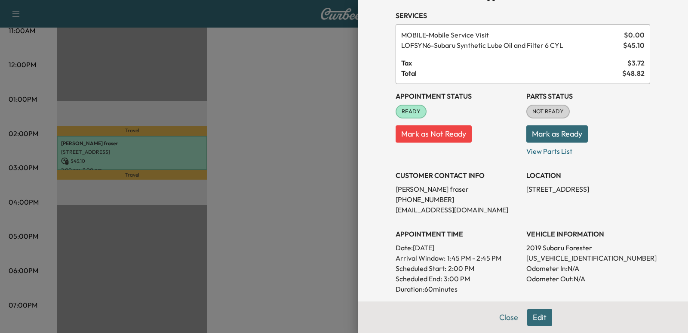
scroll to position [43, 0]
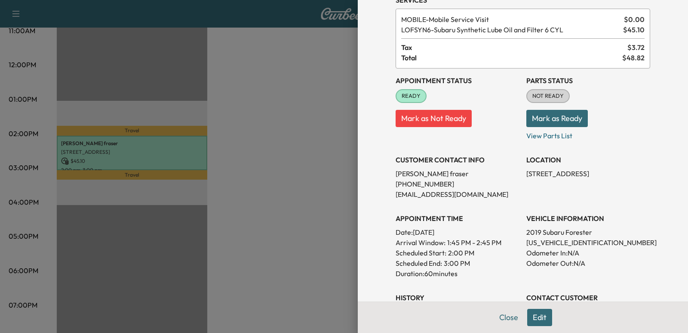
click at [534, 323] on button "Edit" at bounding box center [539, 316] width 25 height 17
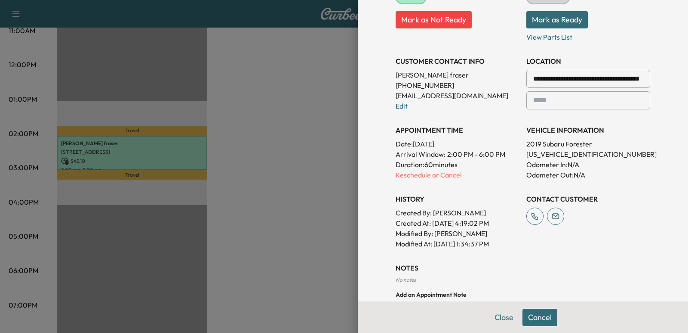
scroll to position [172, 0]
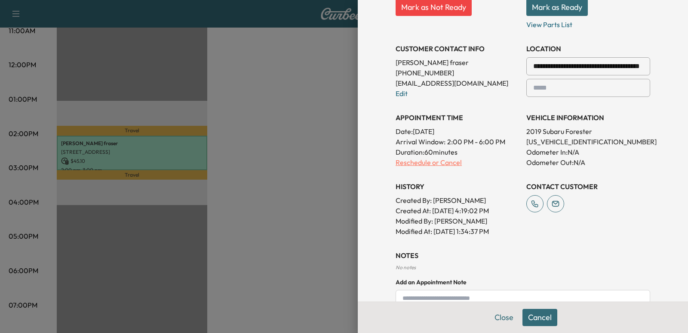
click at [413, 165] on p "Reschedule or Cancel" at bounding box center [458, 162] width 124 height 10
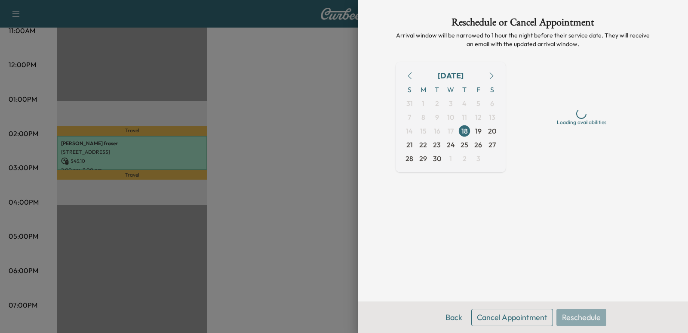
scroll to position [0, 0]
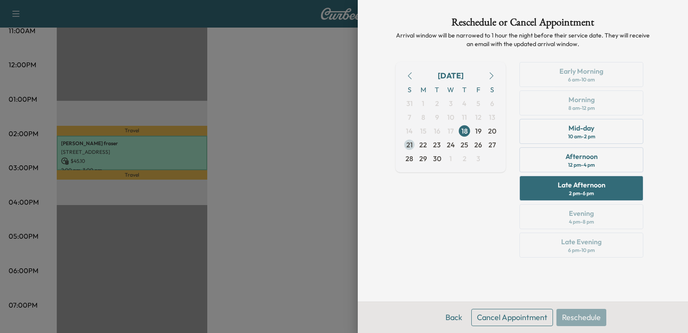
click at [411, 142] on span "21" at bounding box center [410, 144] width 6 height 10
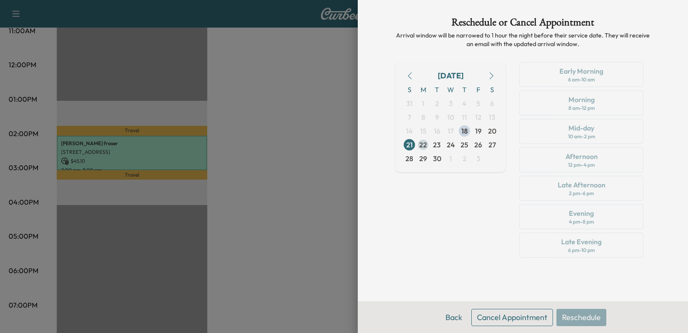
click at [426, 142] on span "22" at bounding box center [423, 144] width 8 height 10
click at [481, 134] on span "19" at bounding box center [478, 131] width 6 height 10
click at [425, 143] on span "22" at bounding box center [423, 144] width 8 height 10
click at [534, 317] on button "Cancel Appointment" at bounding box center [513, 316] width 82 height 17
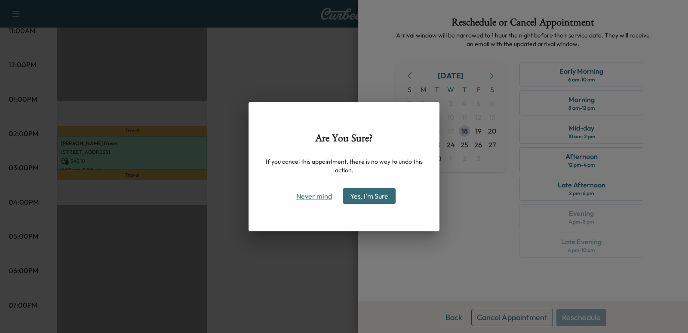
click at [327, 200] on button "Never mind" at bounding box center [314, 196] width 43 height 14
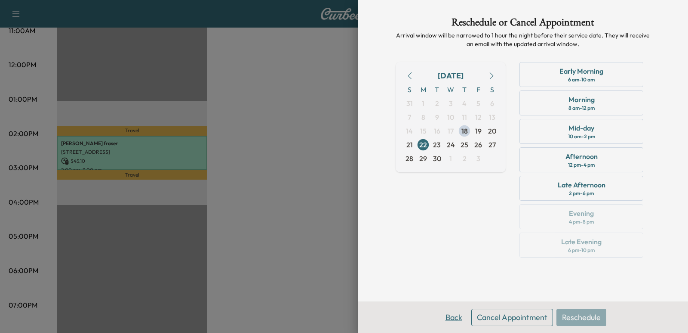
click at [462, 311] on button "Back" at bounding box center [454, 316] width 28 height 17
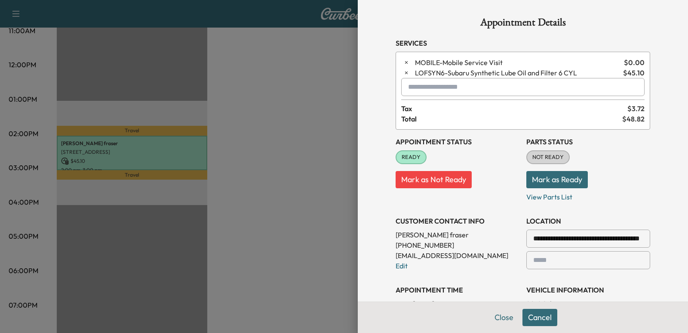
click at [540, 320] on button "Cancel" at bounding box center [540, 316] width 35 height 17
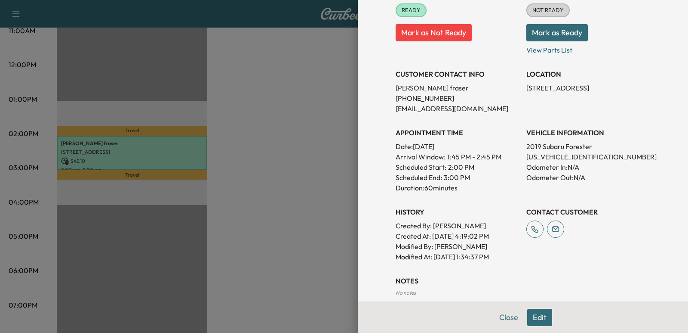
click at [532, 312] on button "Edit" at bounding box center [539, 316] width 25 height 17
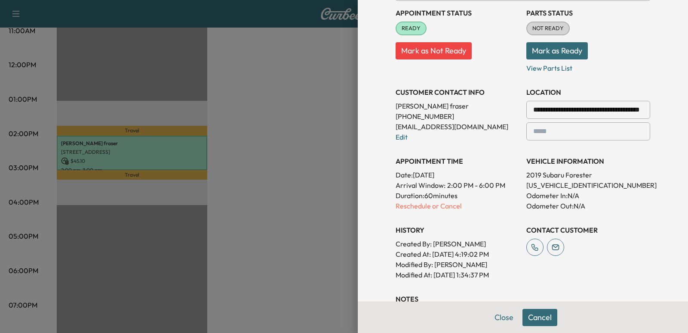
scroll to position [147, 0]
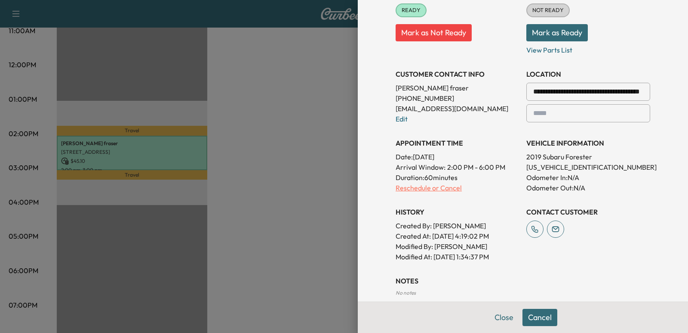
click at [440, 183] on p "Reschedule or Cancel" at bounding box center [458, 187] width 124 height 10
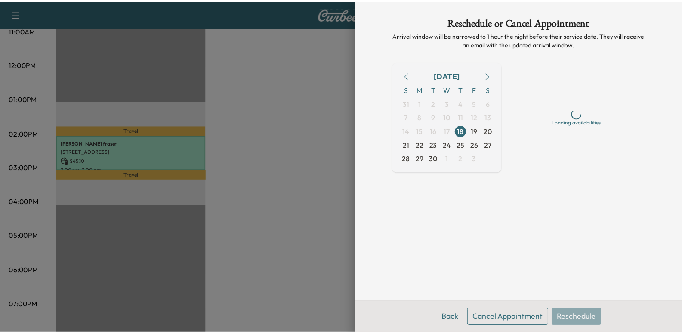
scroll to position [0, 0]
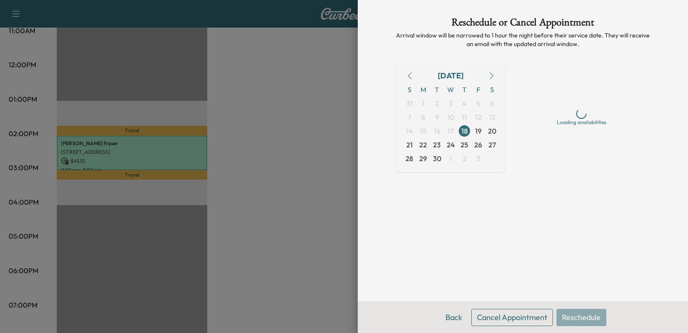
click at [512, 314] on button "Cancel Appointment" at bounding box center [513, 316] width 82 height 17
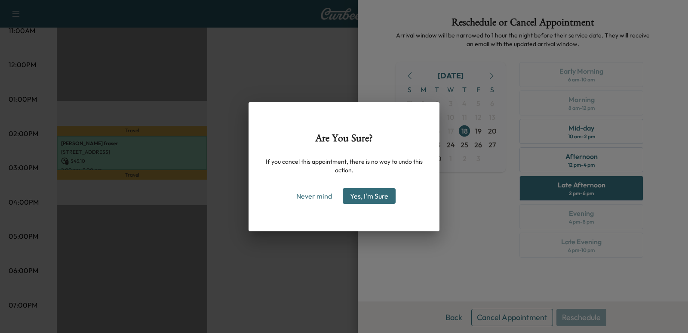
click at [384, 193] on button "Yes, I'm Sure" at bounding box center [369, 195] width 53 height 15
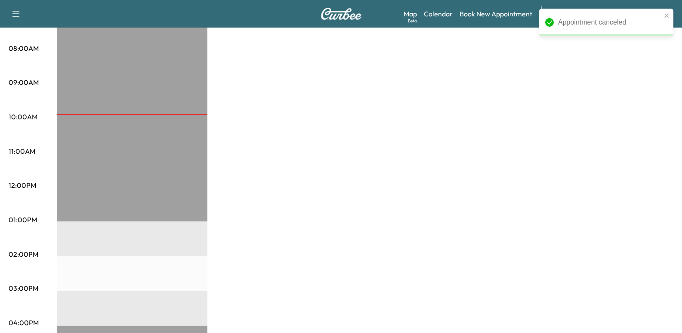
scroll to position [215, 0]
